Goal: Information Seeking & Learning: Learn about a topic

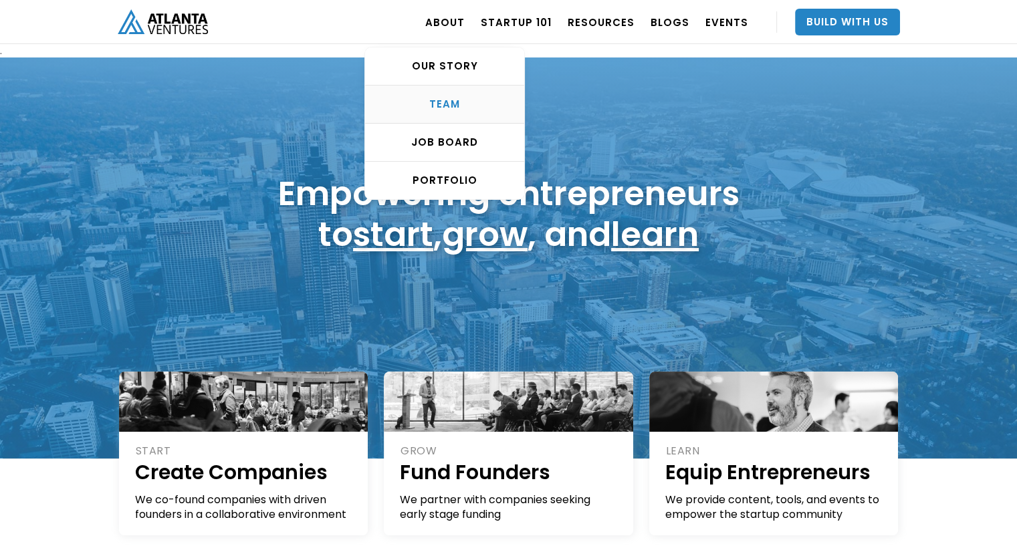
click at [445, 100] on div "TEAM" at bounding box center [444, 104] width 159 height 13
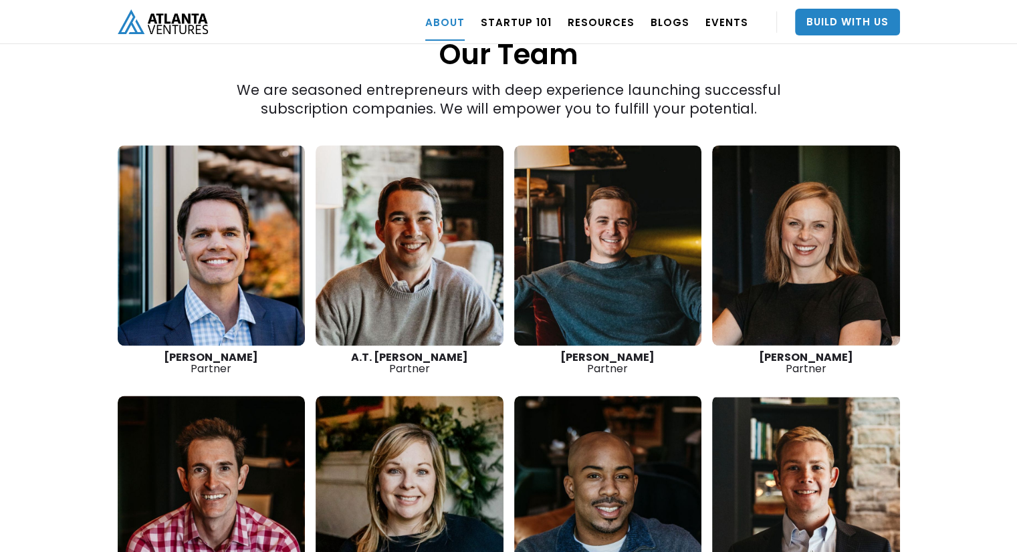
scroll to position [1859, 0]
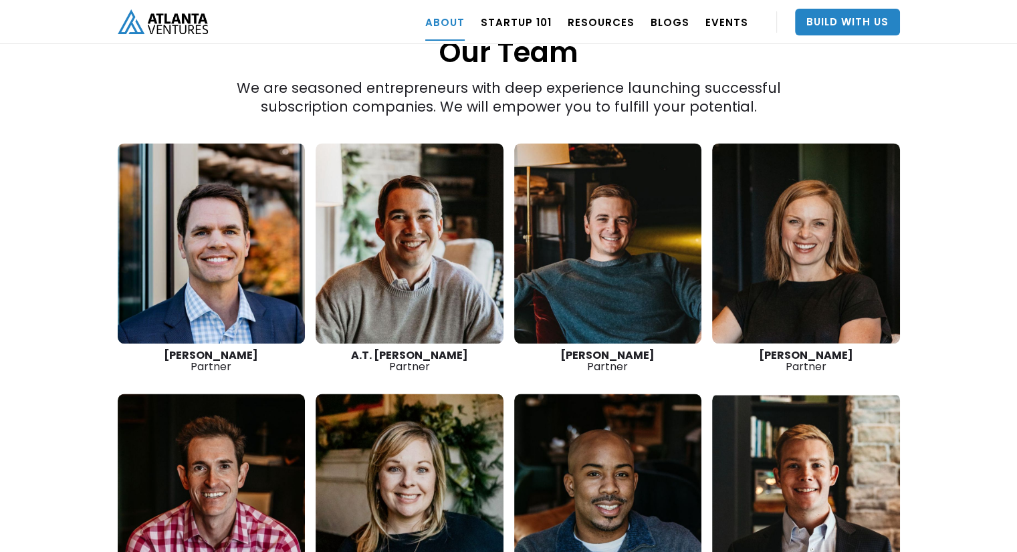
click at [803, 190] on link at bounding box center [806, 243] width 188 height 201
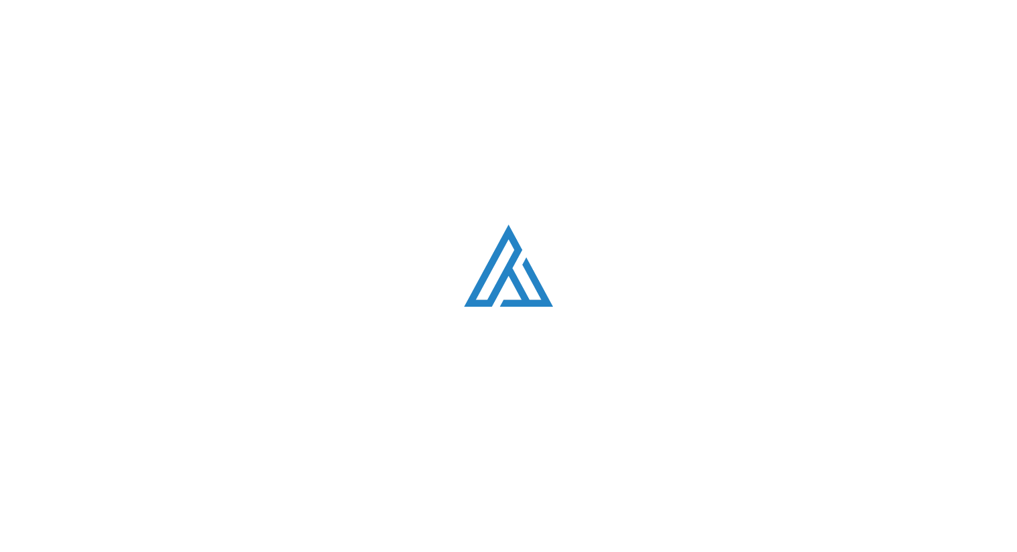
scroll to position [1859, 0]
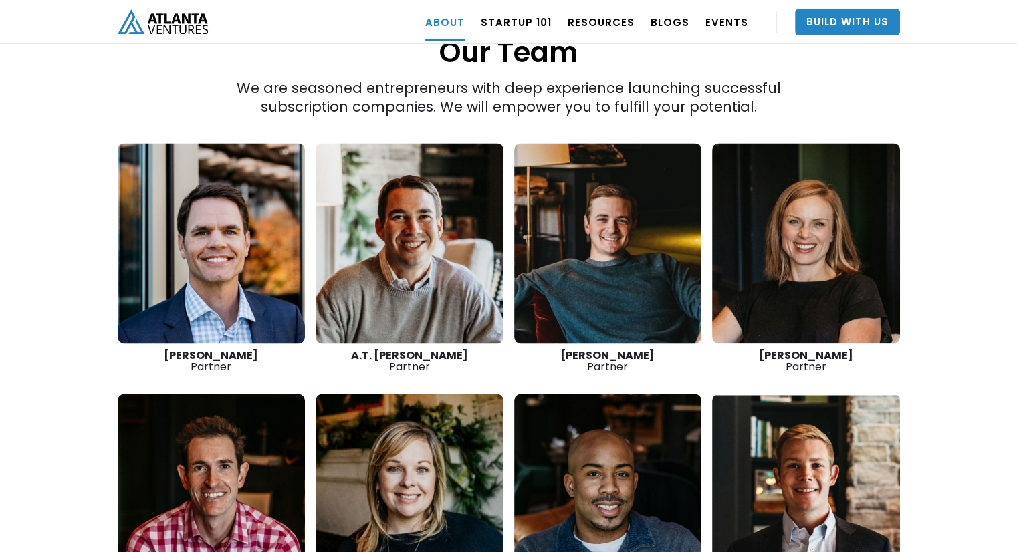
click at [610, 227] on link at bounding box center [608, 243] width 188 height 201
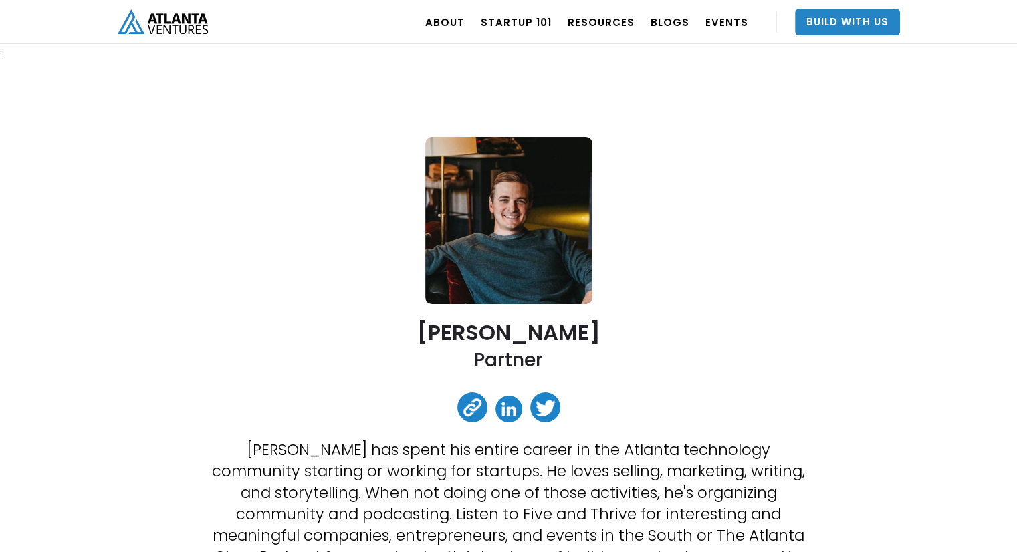
click at [503, 403] on link at bounding box center [508, 409] width 27 height 27
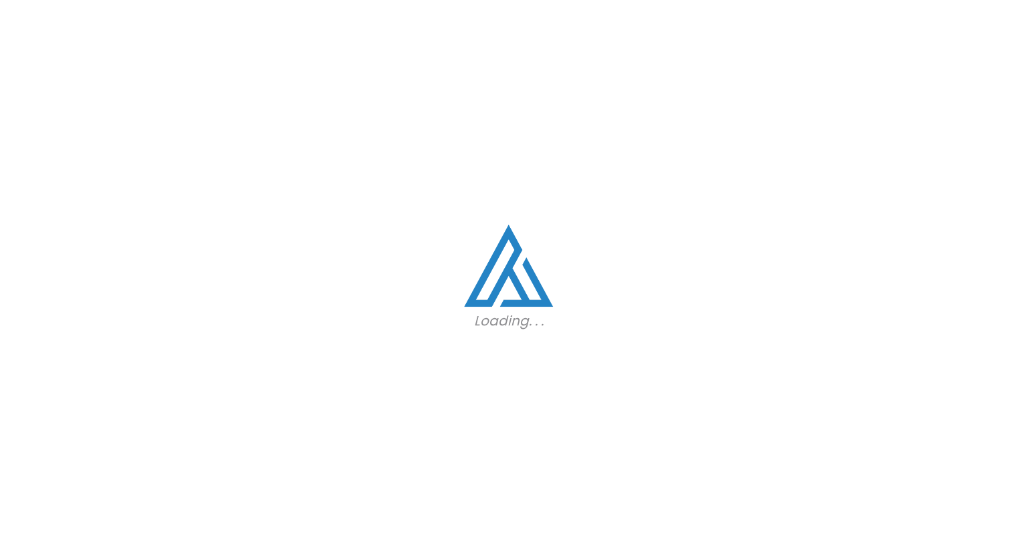
scroll to position [1859, 0]
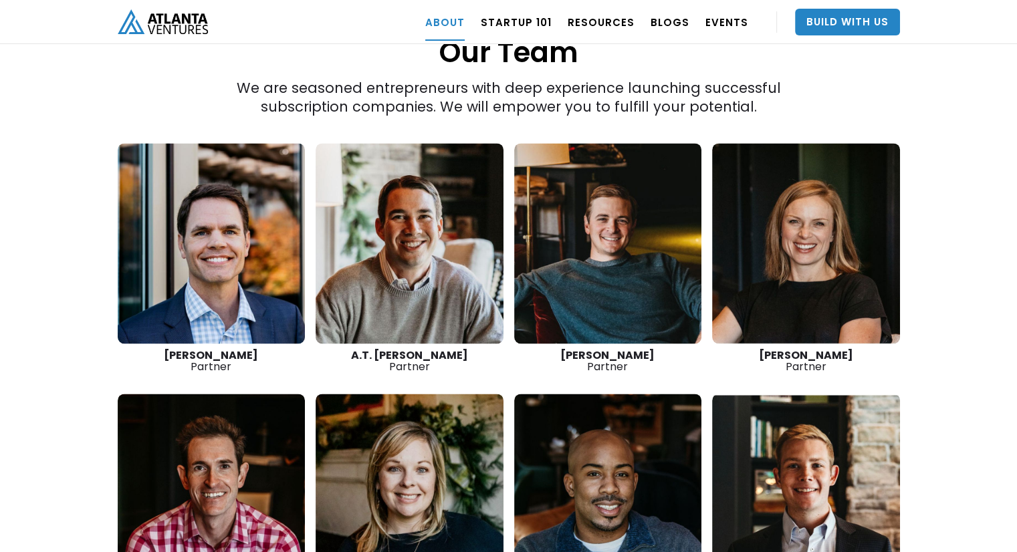
click at [38, 311] on div "“The best thing we do is create more successful startups. The more breakout bus…" at bounding box center [508, 55] width 1017 height 1372
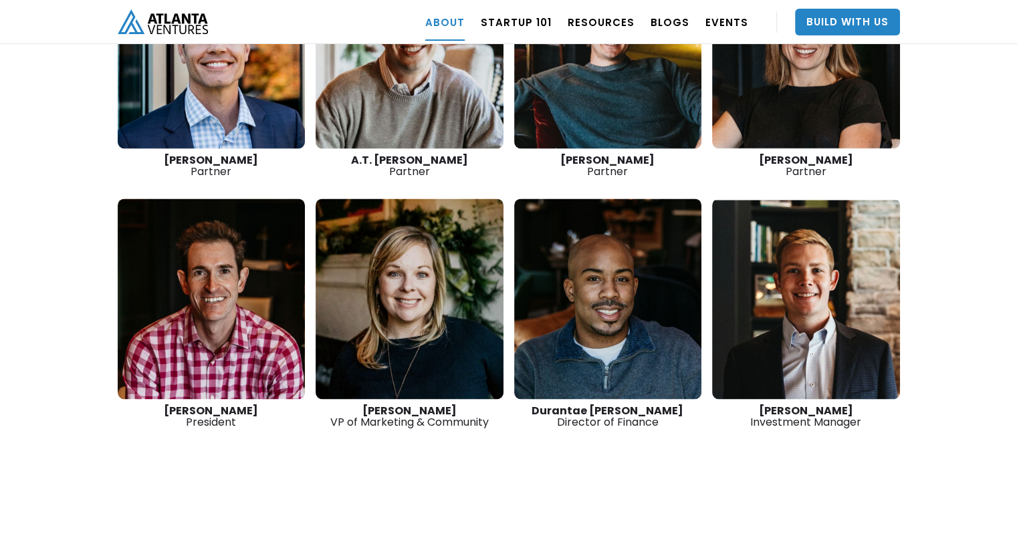
scroll to position [2055, 0]
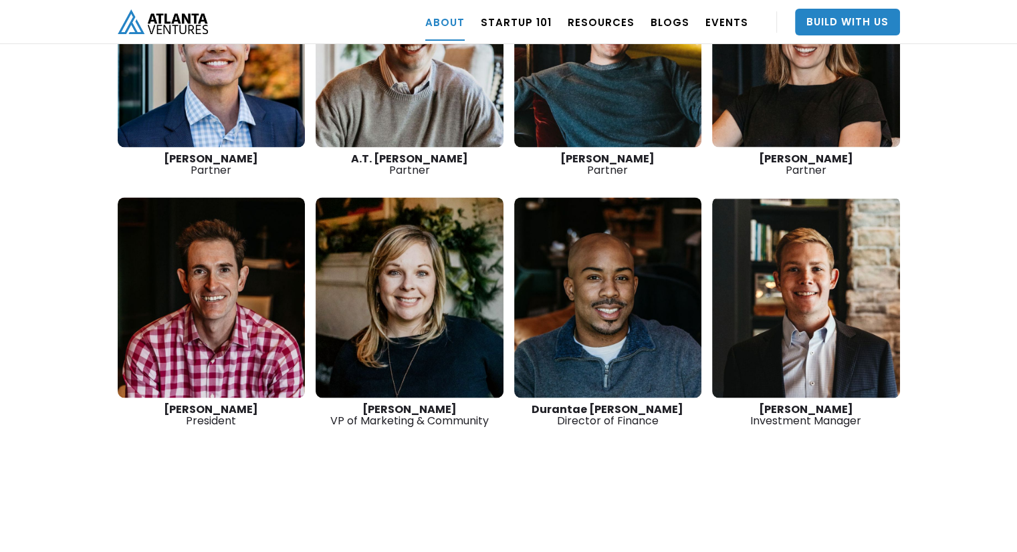
click at [215, 287] on link at bounding box center [212, 297] width 188 height 201
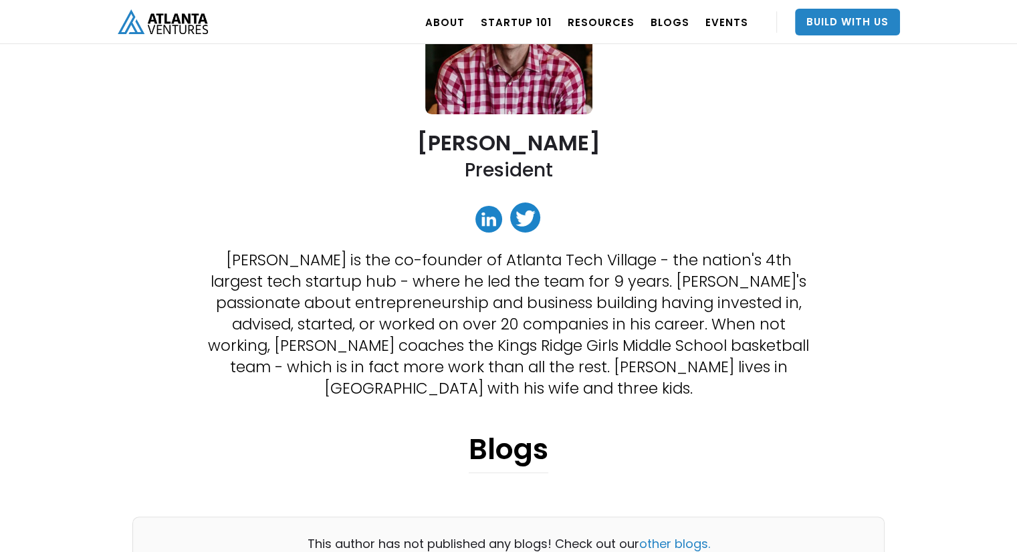
scroll to position [201, 0]
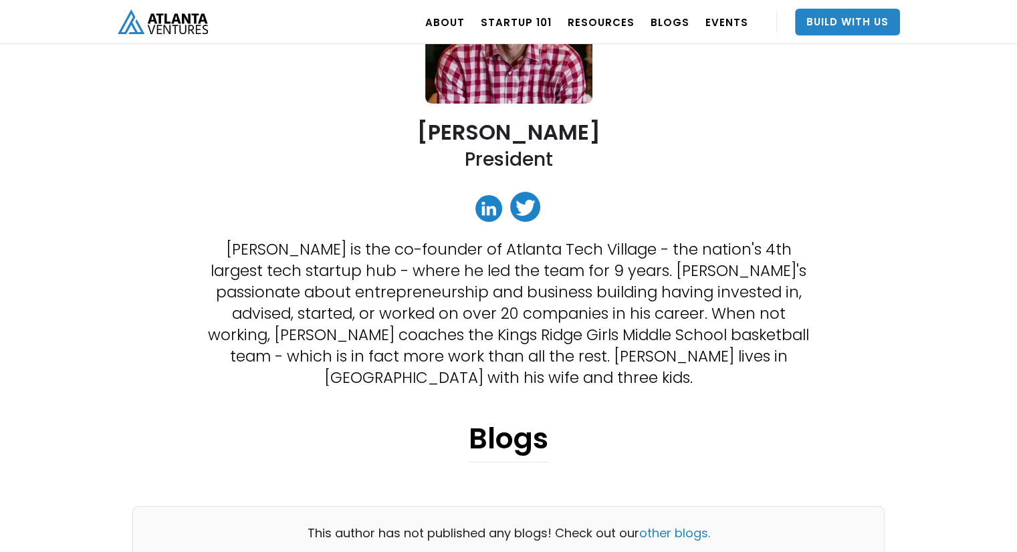
click at [484, 207] on link at bounding box center [488, 208] width 27 height 27
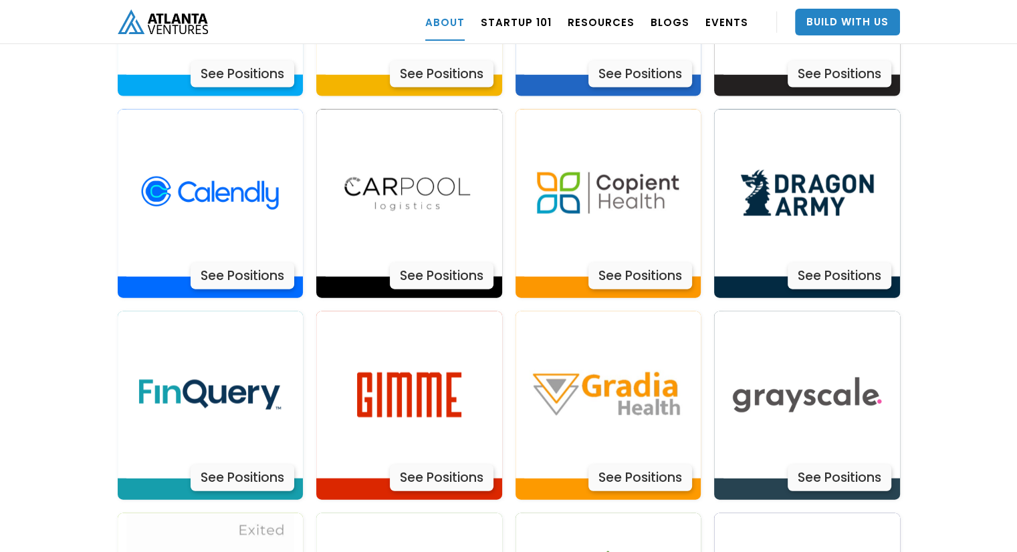
scroll to position [2947, 0]
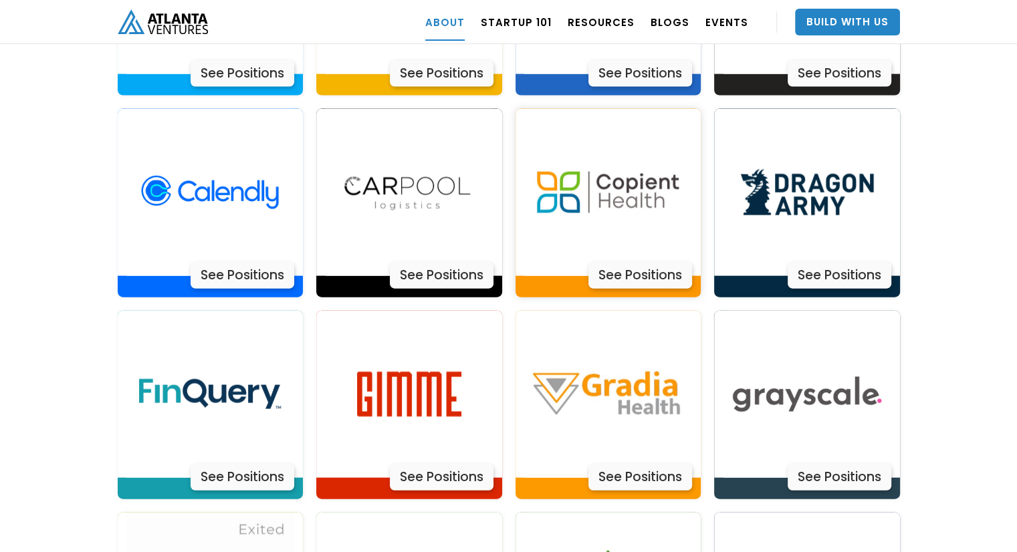
click at [630, 150] on img at bounding box center [607, 192] width 167 height 167
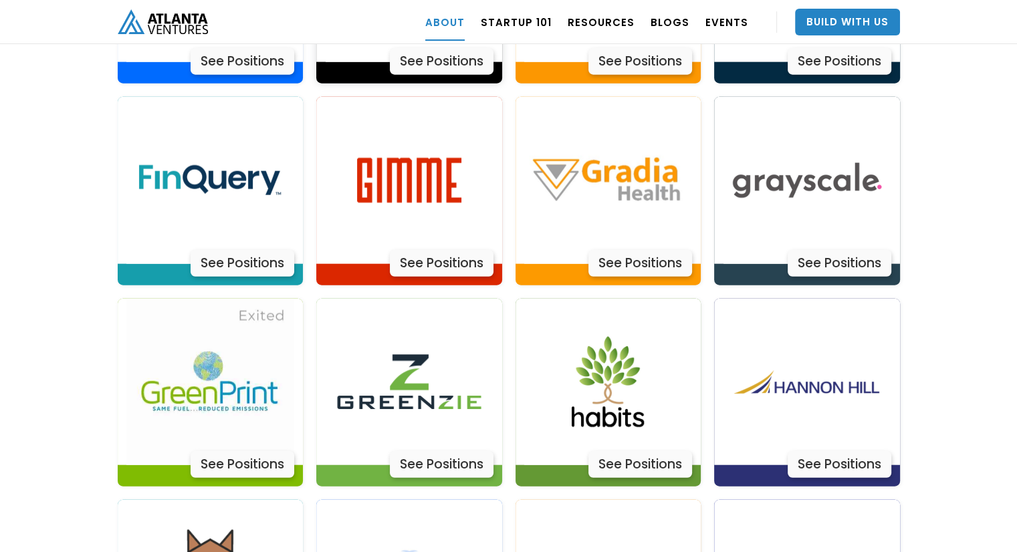
scroll to position [3161, 0]
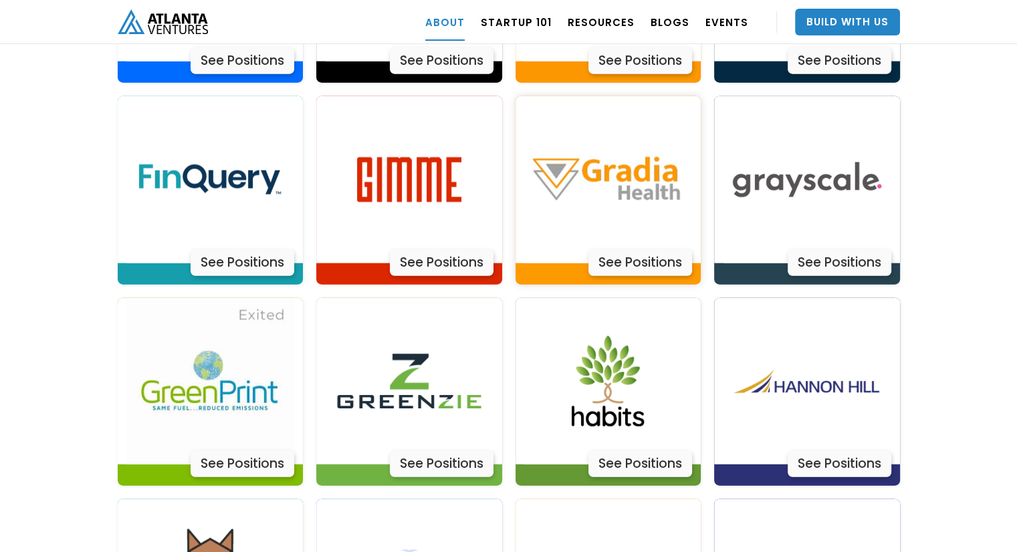
click at [612, 148] on img at bounding box center [607, 179] width 167 height 167
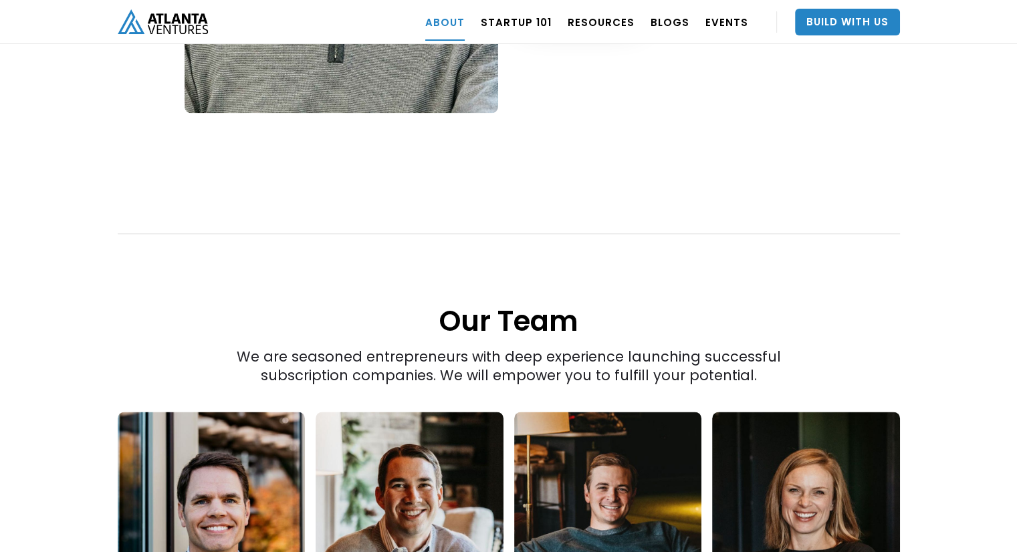
scroll to position [1431, 0]
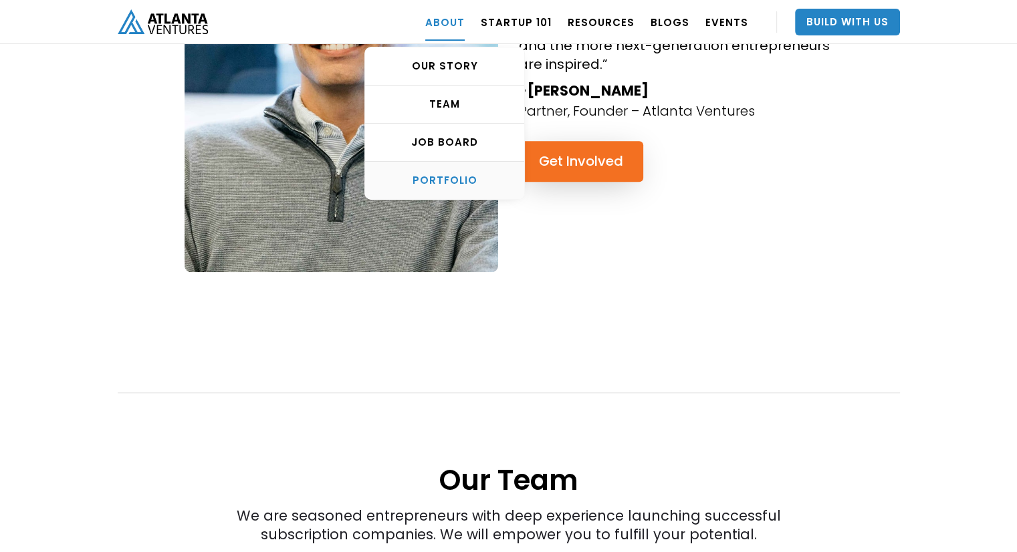
click at [443, 185] on div "PORTFOLIO" at bounding box center [444, 180] width 159 height 13
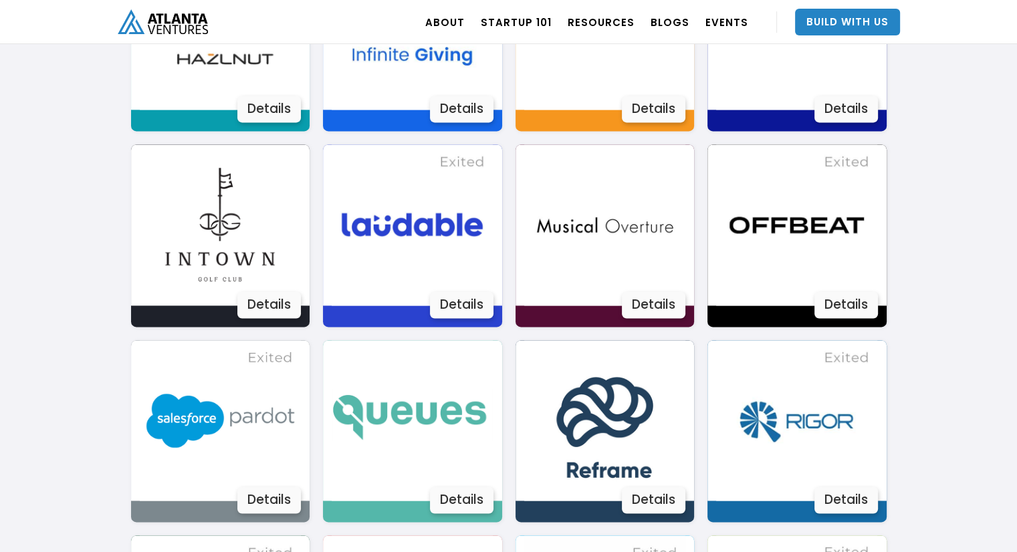
scroll to position [2100, 0]
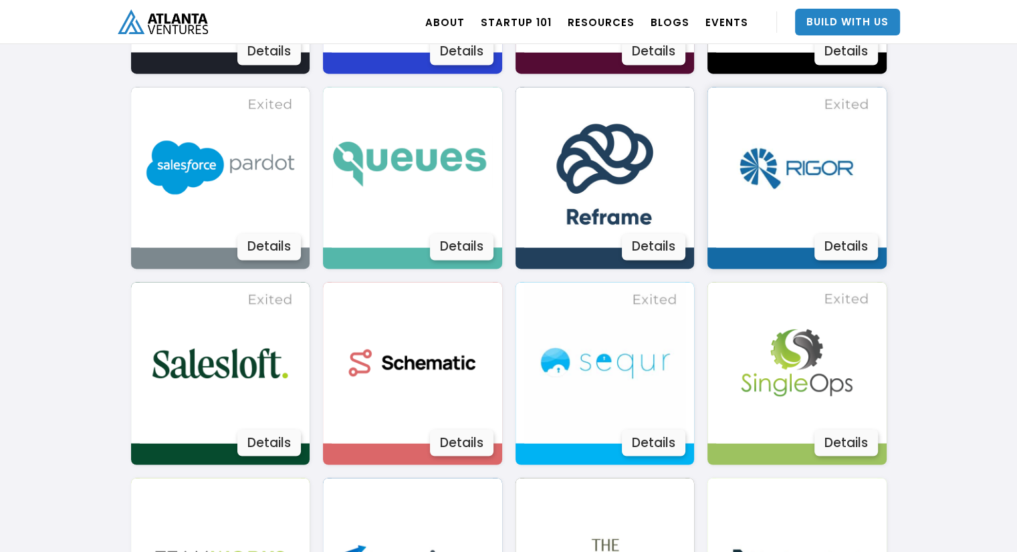
click at [847, 254] on div "Details" at bounding box center [846, 246] width 64 height 27
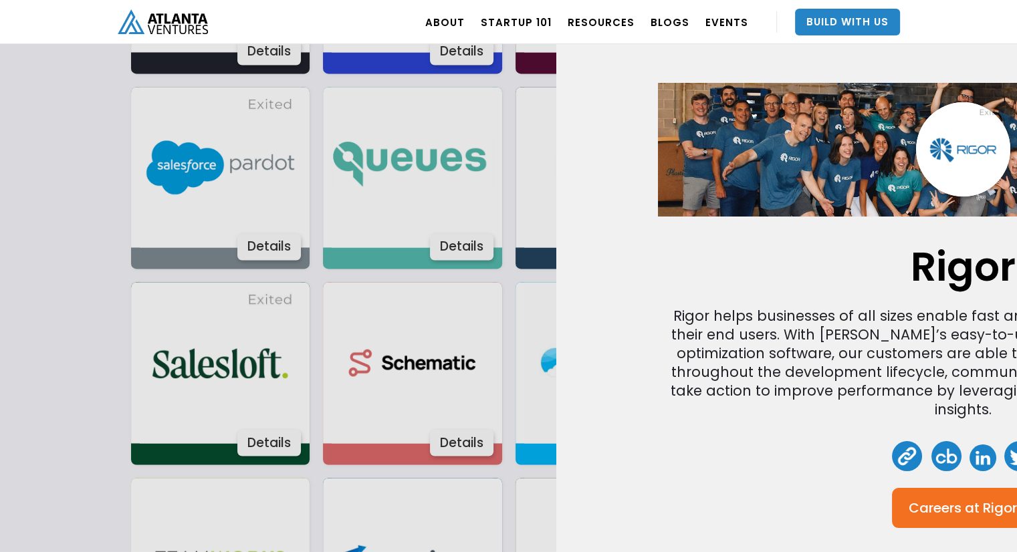
click at [848, 239] on div "Rigor Rigor helps businesses of all sizes enable fast and reliable digital expe…" at bounding box center [963, 369] width 610 height 572
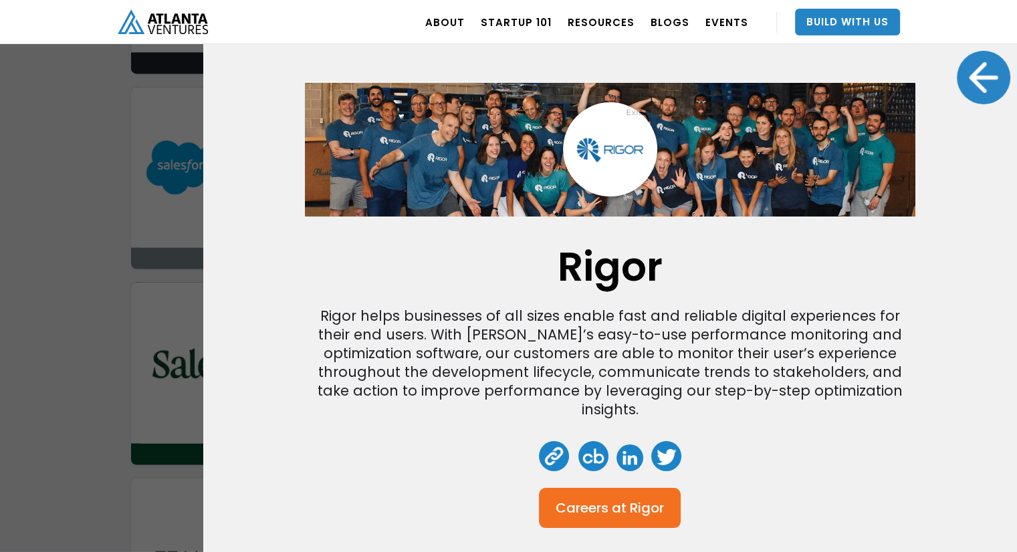
click at [976, 64] on div at bounding box center [983, 77] width 53 height 53
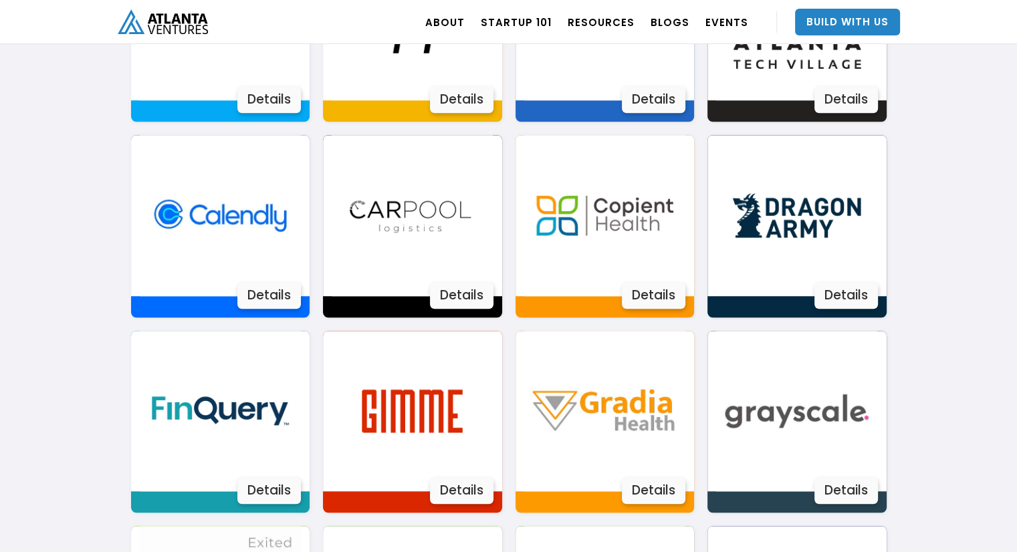
scroll to position [0, 0]
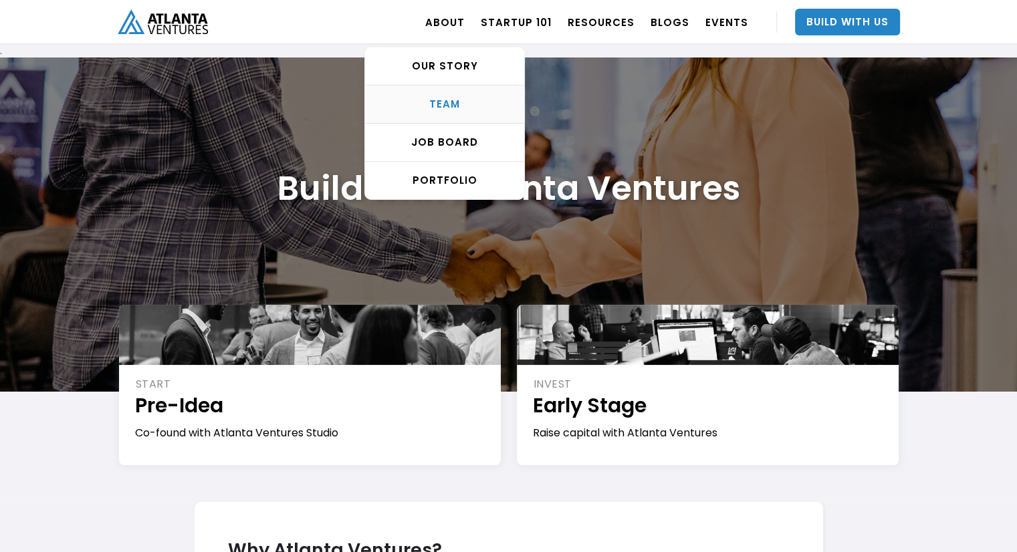
click at [444, 107] on div "TEAM" at bounding box center [444, 104] width 159 height 13
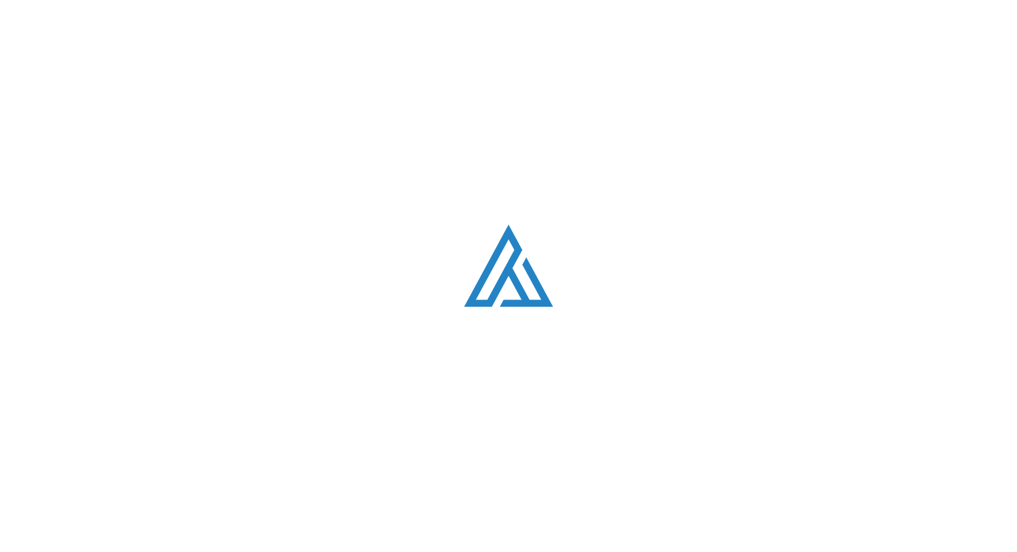
scroll to position [1687, 0]
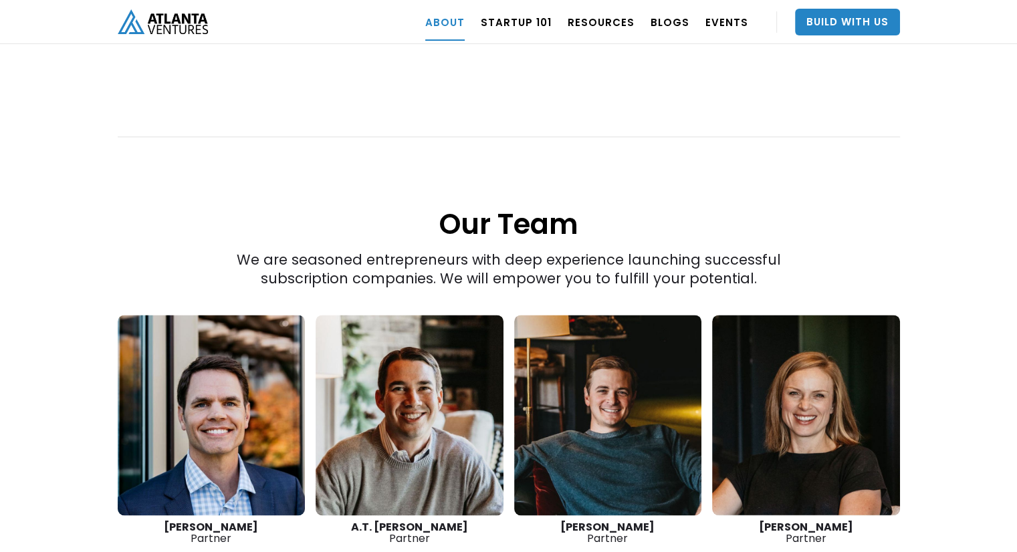
click at [199, 364] on link at bounding box center [212, 415] width 188 height 201
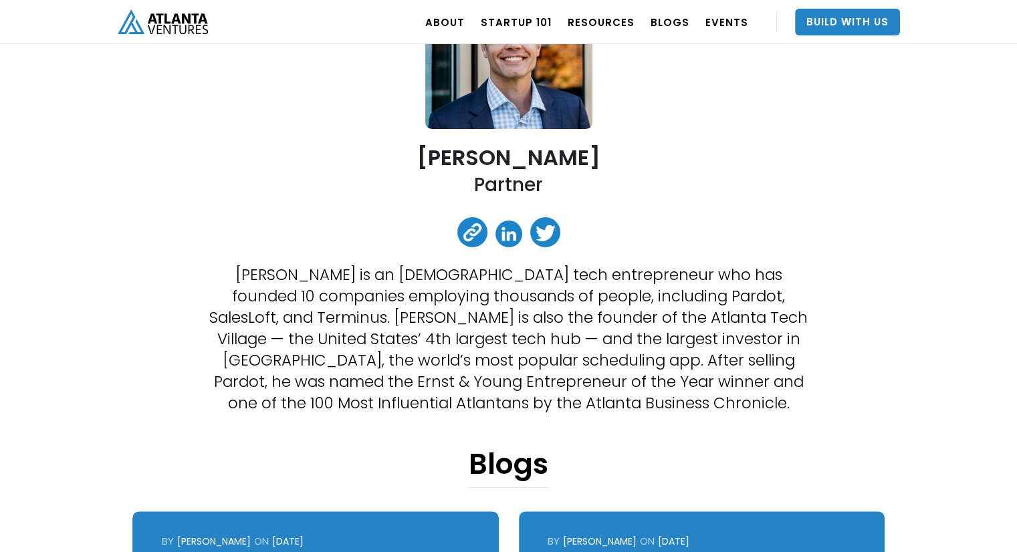
scroll to position [179, 0]
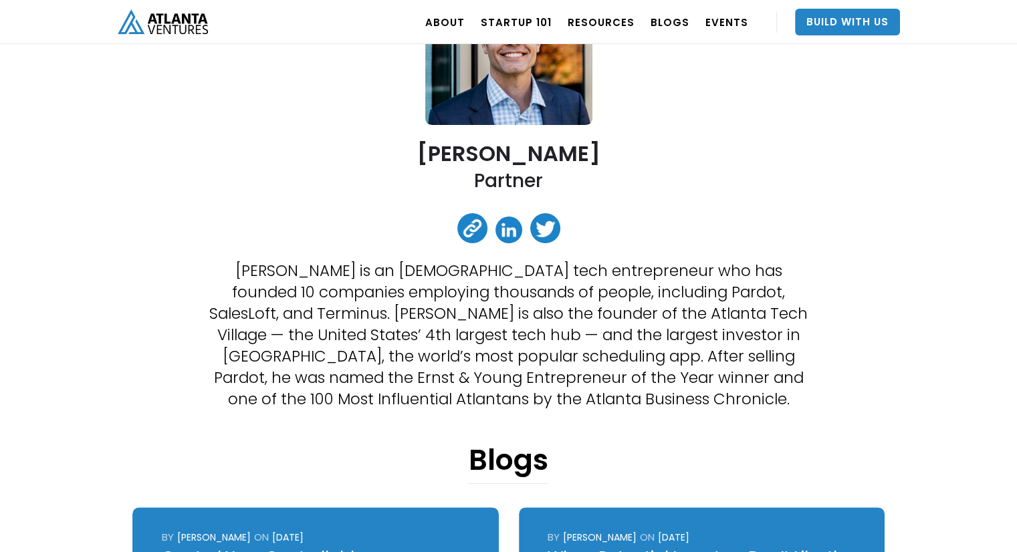
click at [509, 227] on link at bounding box center [508, 230] width 27 height 27
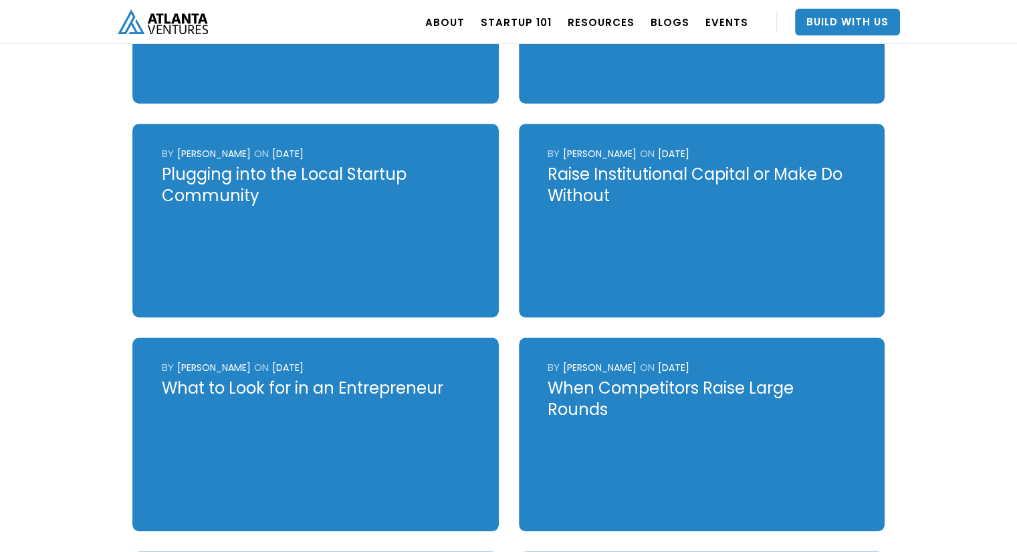
scroll to position [788, 0]
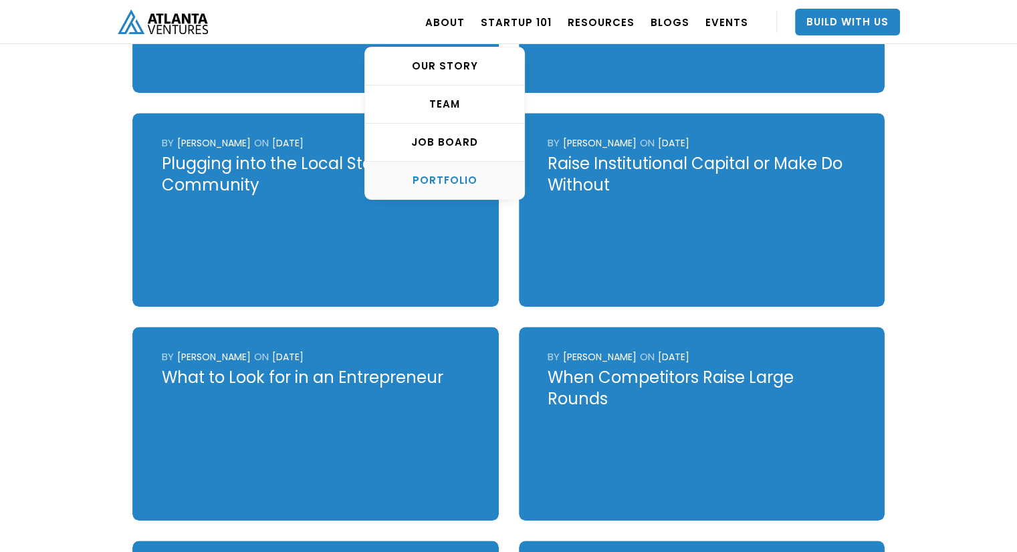
click at [444, 191] on link "PORTFOLIO" at bounding box center [444, 180] width 159 height 37
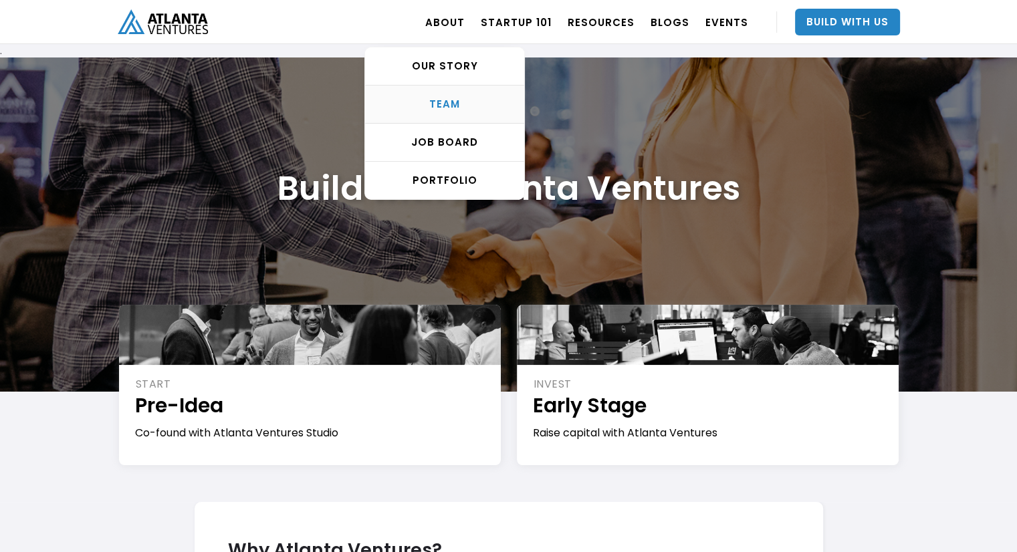
click at [465, 94] on link "TEAM" at bounding box center [444, 105] width 159 height 38
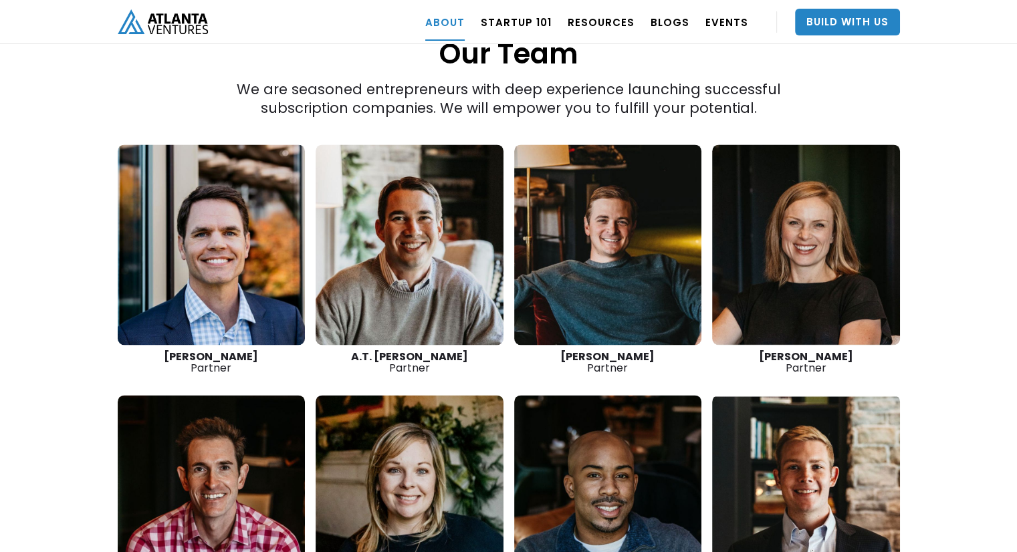
scroll to position [1858, 0]
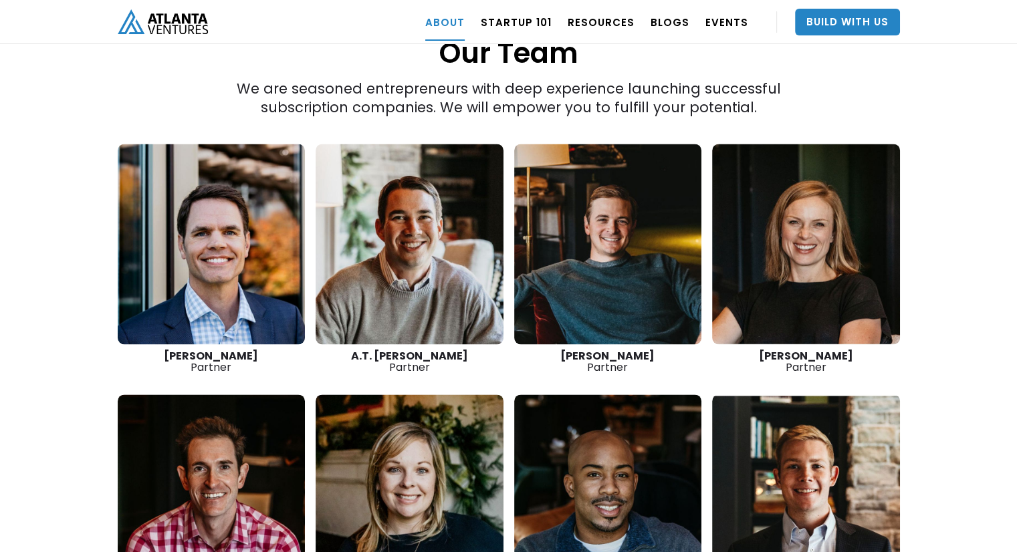
click at [400, 187] on link at bounding box center [410, 244] width 188 height 201
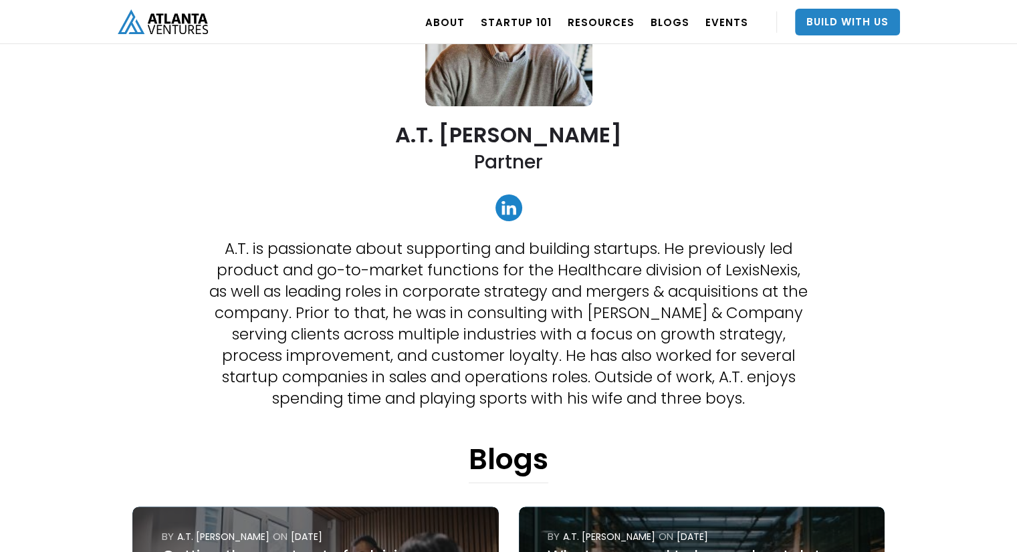
scroll to position [197, 0]
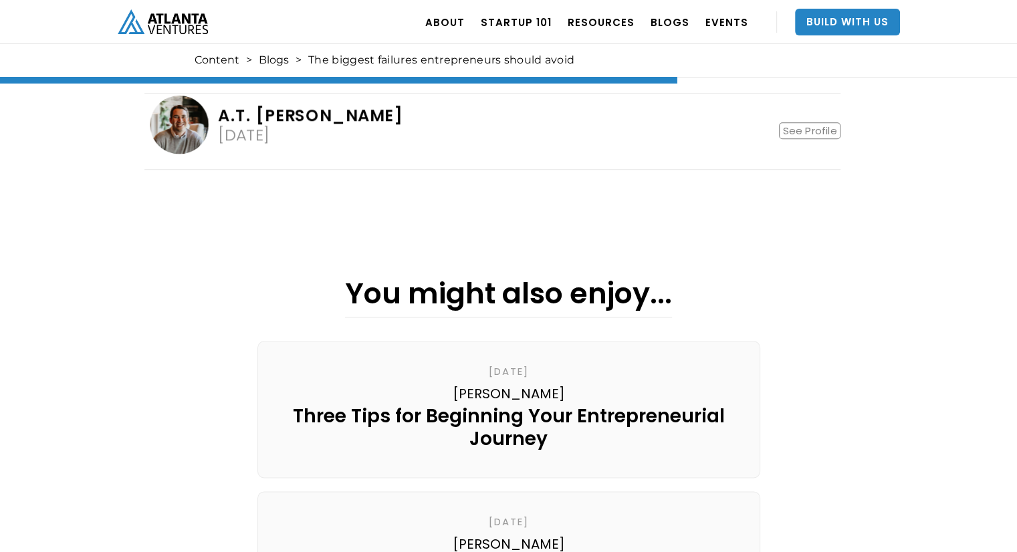
scroll to position [1727, 0]
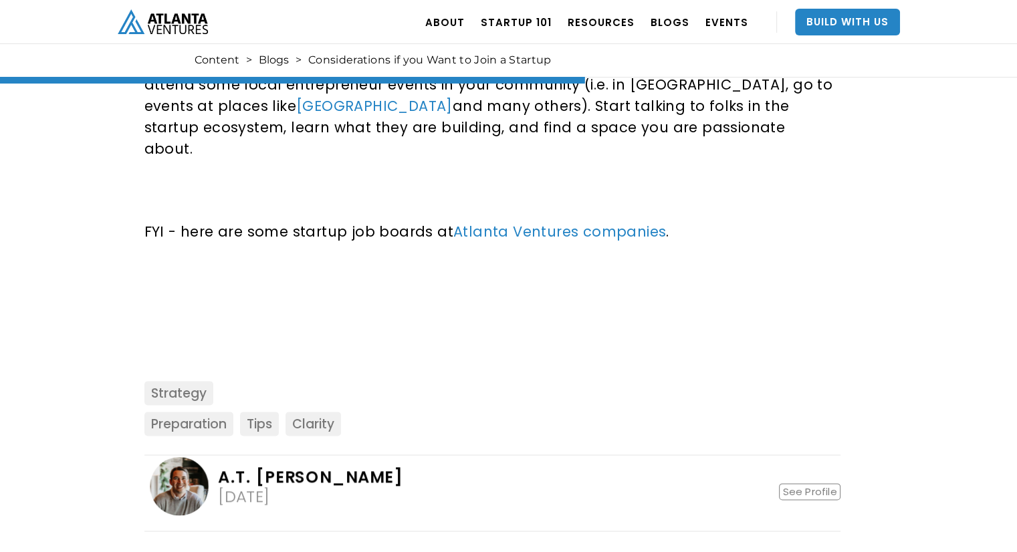
scroll to position [1614, 0]
